Goal: Task Accomplishment & Management: Manage account settings

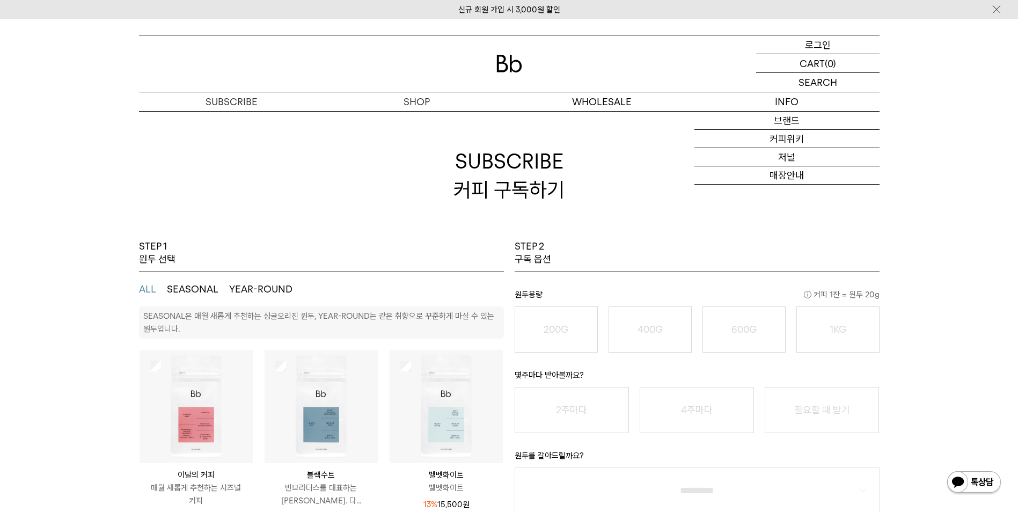
click at [806, 46] on p "로그인" at bounding box center [818, 44] width 26 height 18
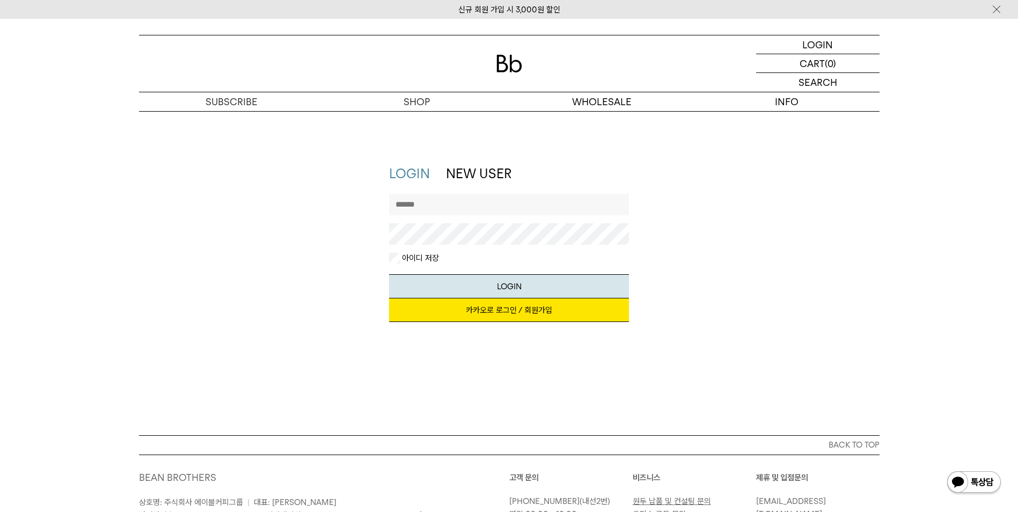
click at [423, 204] on input "text" at bounding box center [509, 204] width 240 height 21
type input "*********"
click at [389, 274] on button "LOGIN" at bounding box center [509, 286] width 240 height 24
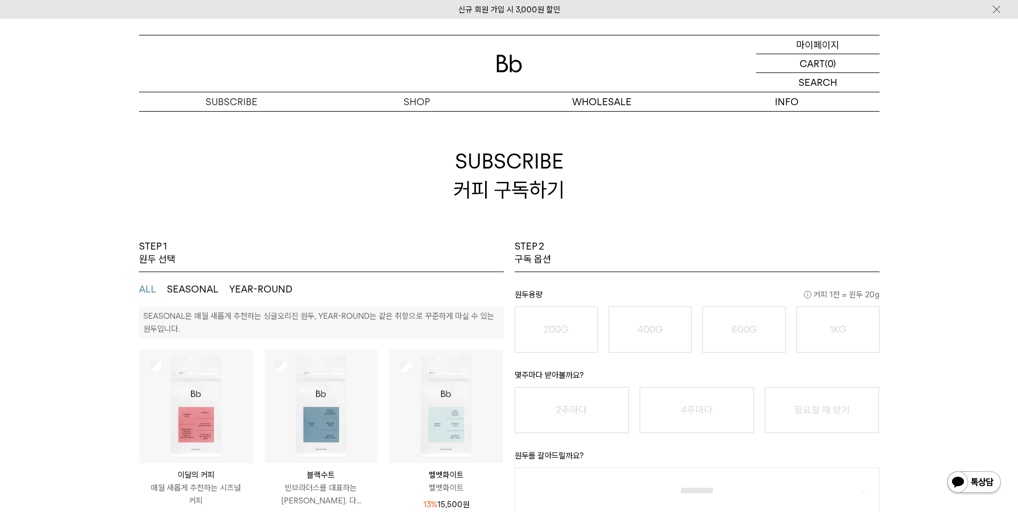
click at [807, 43] on p "마이페이지" at bounding box center [817, 44] width 43 height 18
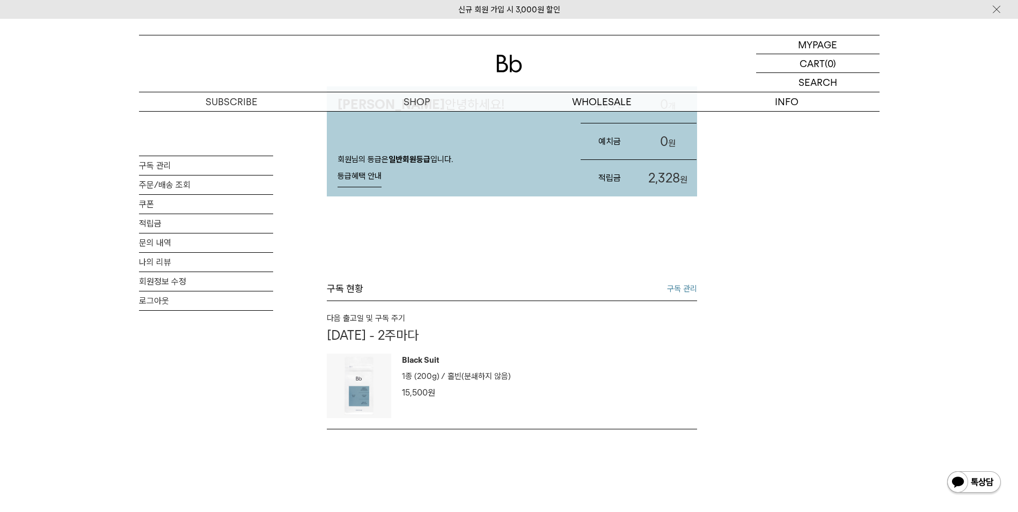
scroll to position [54, 0]
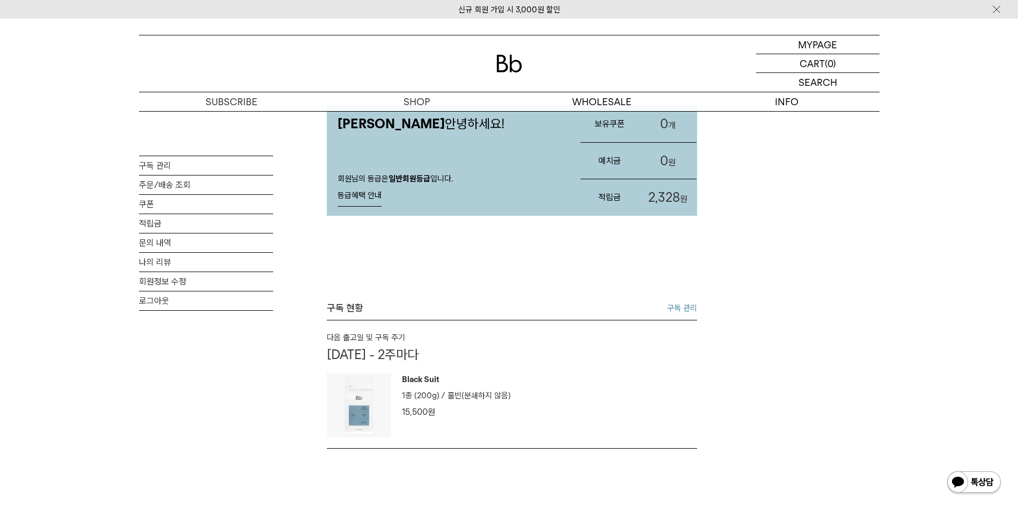
click at [687, 305] on link "구독 관리" at bounding box center [682, 308] width 30 height 13
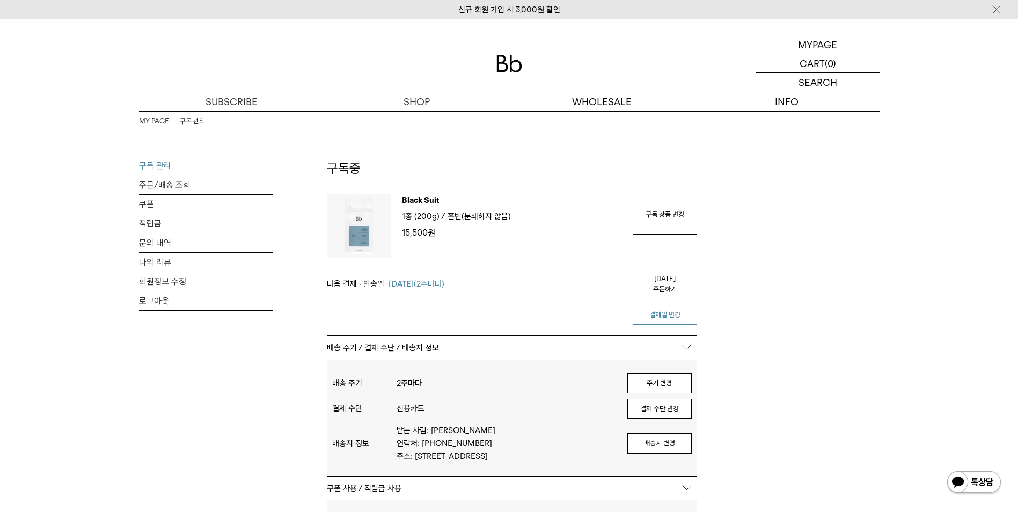
click at [677, 306] on button "결제일 변경" at bounding box center [665, 315] width 64 height 20
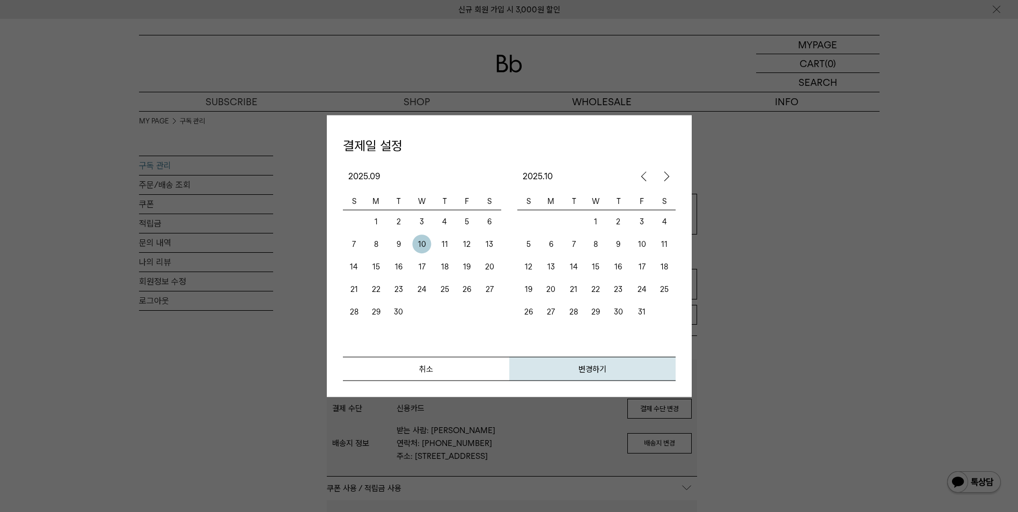
click at [378, 268] on td "15" at bounding box center [375, 266] width 22 height 23
click at [584, 367] on button "변경하기" at bounding box center [592, 368] width 166 height 24
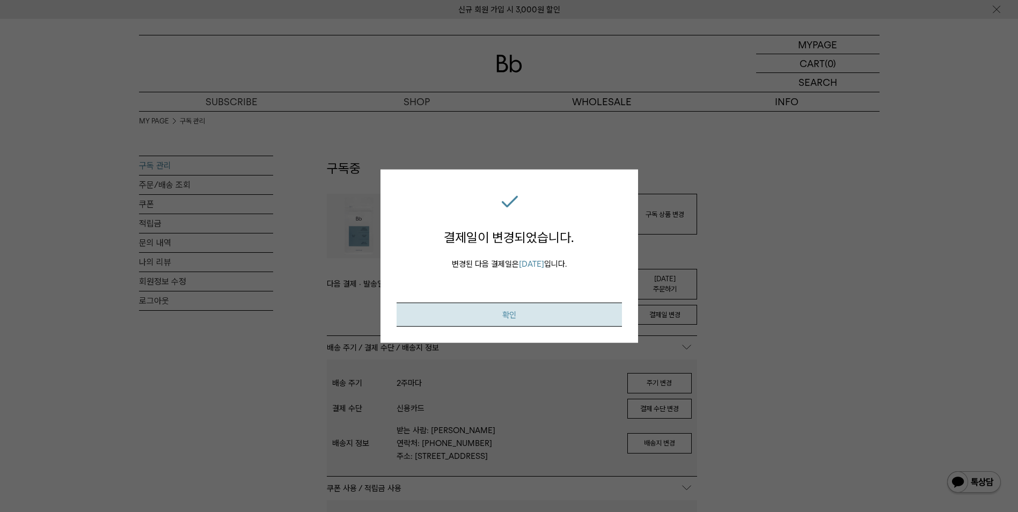
click at [518, 316] on button "확인" at bounding box center [509, 314] width 225 height 24
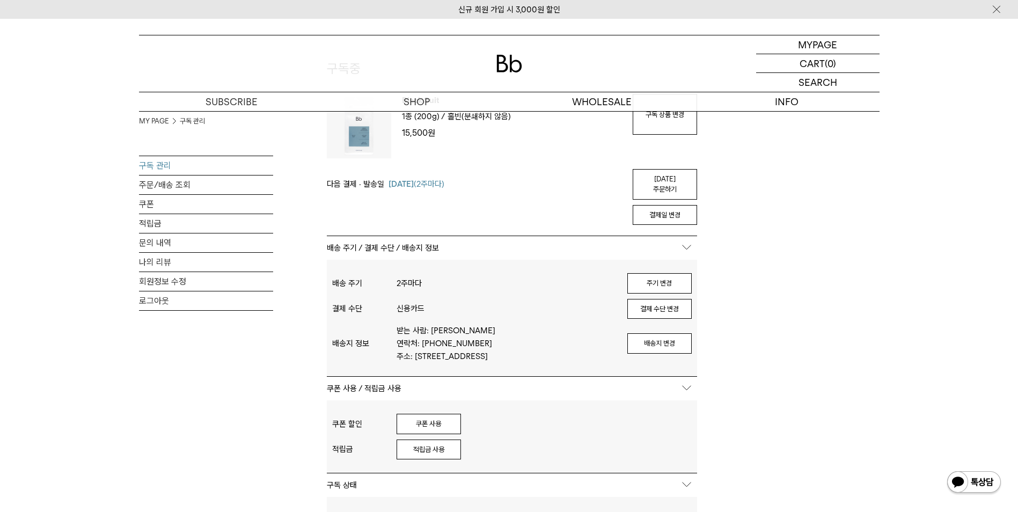
scroll to position [161, 0]
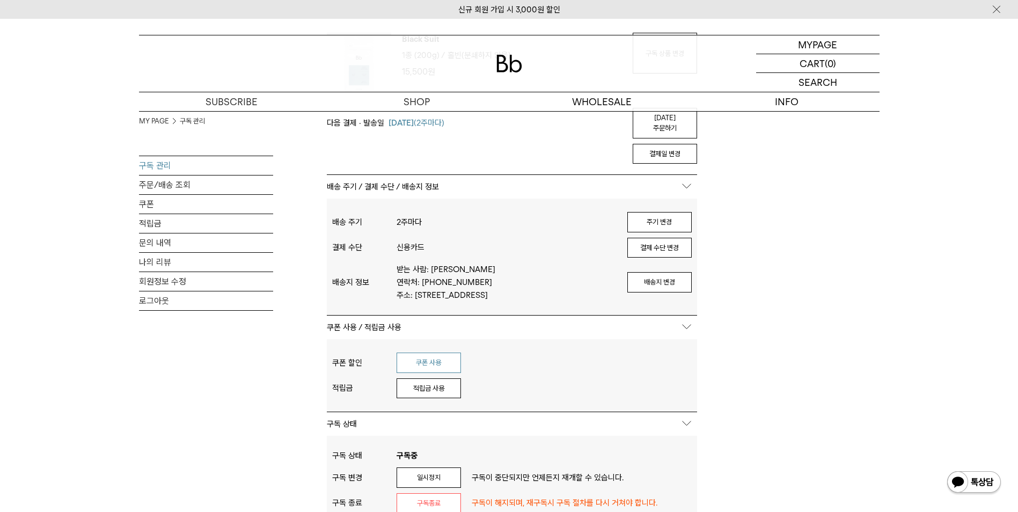
click at [430, 362] on button "쿠폰 사용" at bounding box center [429, 363] width 64 height 20
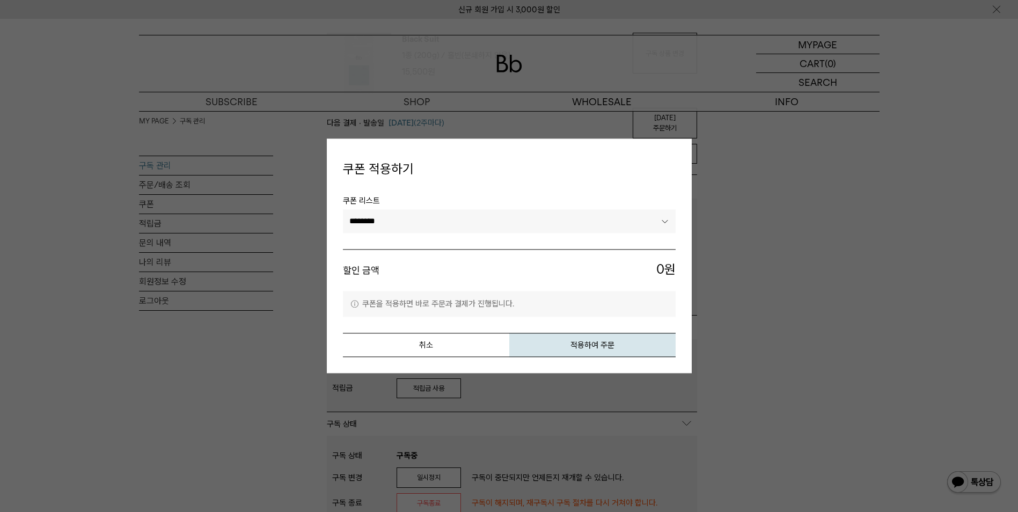
click at [517, 219] on select "********" at bounding box center [509, 221] width 333 height 24
click at [502, 351] on button "취소" at bounding box center [426, 345] width 166 height 24
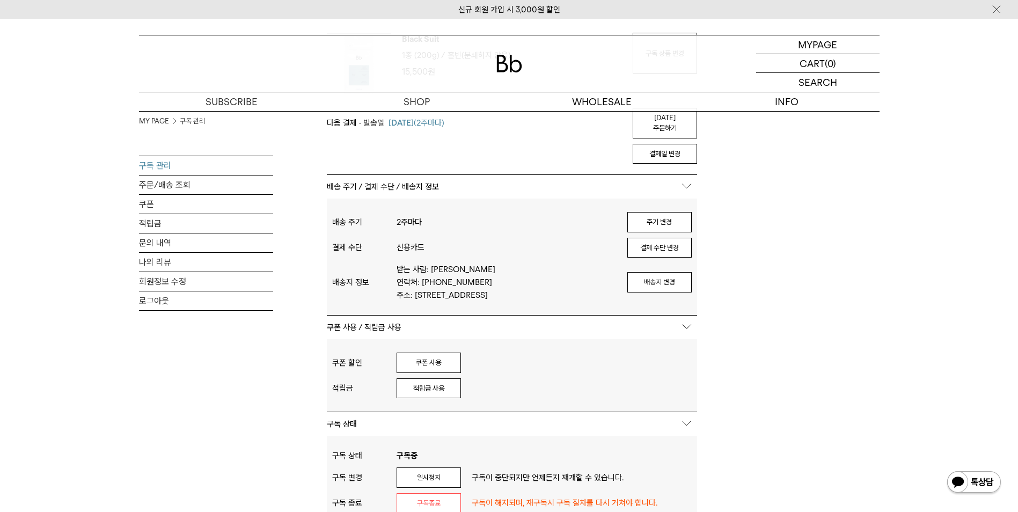
click at [463, 391] on div "적립금 사용" at bounding box center [507, 388] width 220 height 20
click at [458, 394] on button "적립금 사용" at bounding box center [429, 388] width 64 height 20
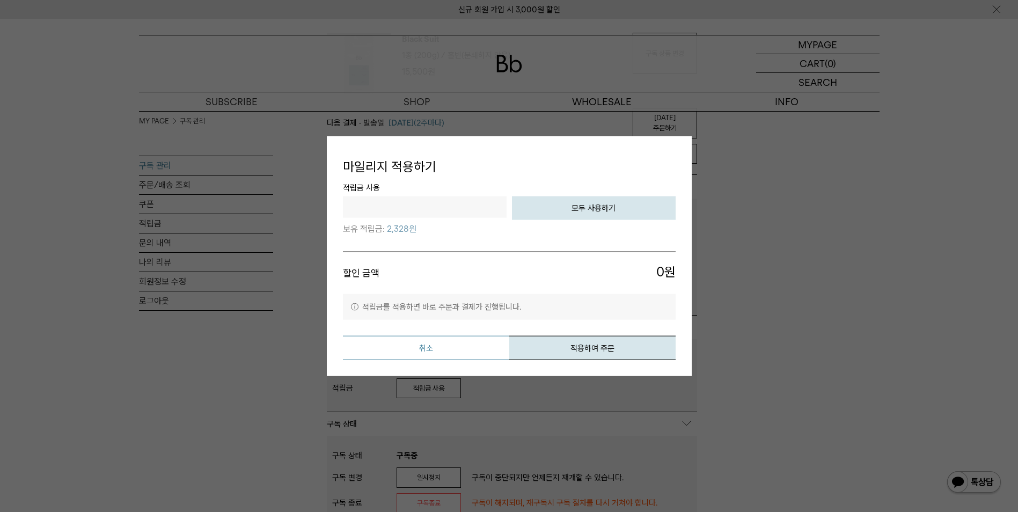
click at [470, 350] on button "취소" at bounding box center [426, 347] width 166 height 24
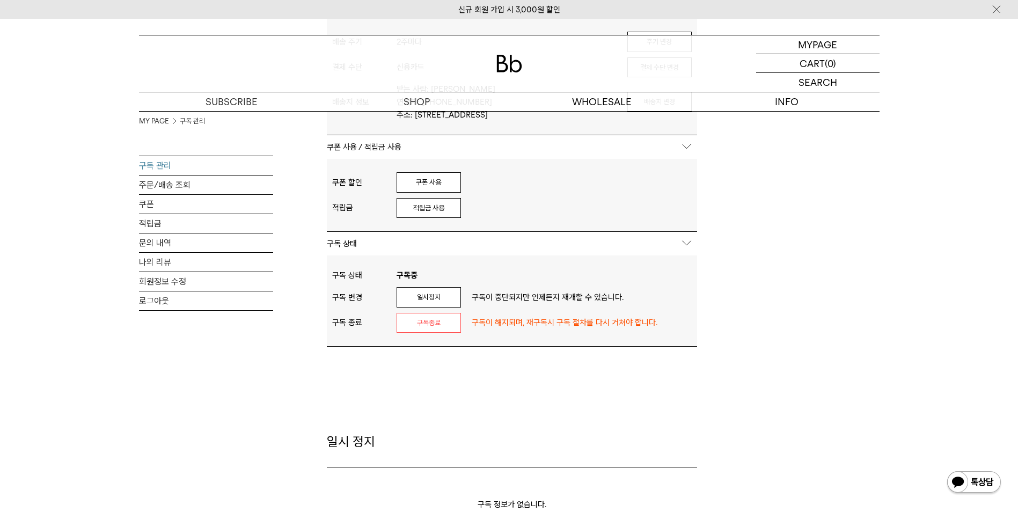
scroll to position [322, 0]
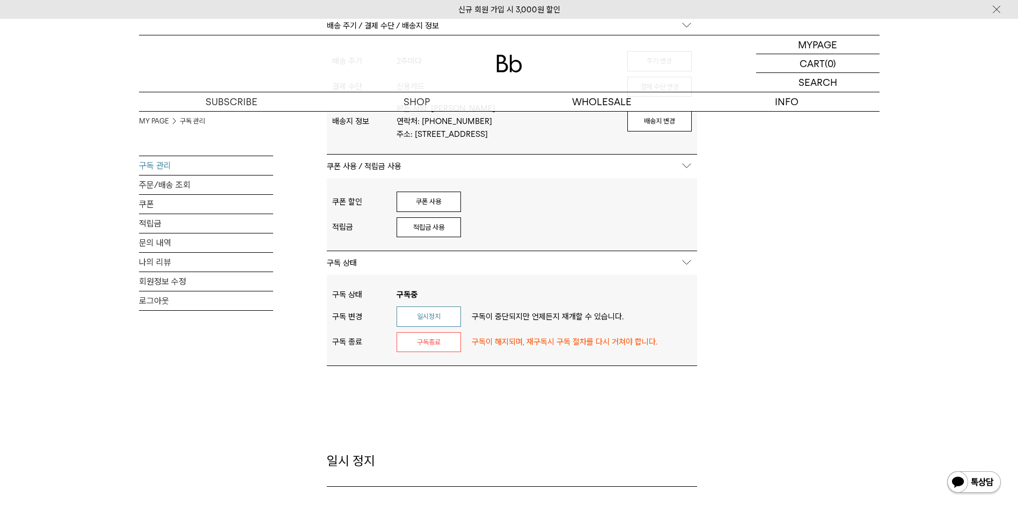
click at [441, 318] on button "일시정지" at bounding box center [429, 316] width 64 height 20
